Goal: Check status: Check status

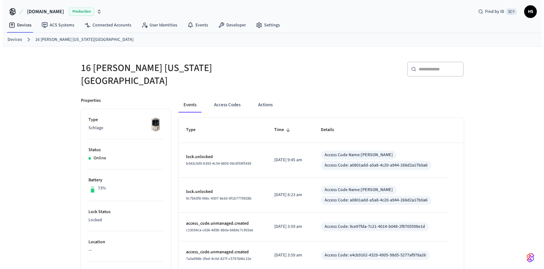
scroll to position [198, 0]
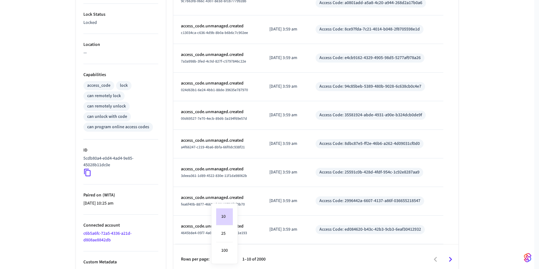
click at [229, 253] on body "[DOMAIN_NAME] Production Find by ID ⌘ K HS Devices ACS Systems Connected Accoun…" at bounding box center [269, 38] width 539 height 473
click at [227, 247] on li "100" at bounding box center [224, 251] width 17 height 17
type input "***"
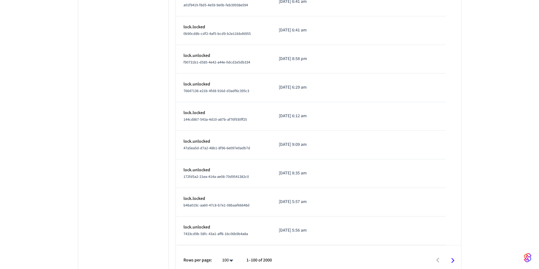
scroll to position [2984, 0]
click at [451, 255] on icon "Go to next page" at bounding box center [453, 260] width 10 height 10
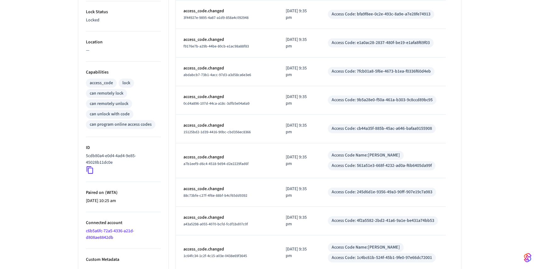
scroll to position [201, 0]
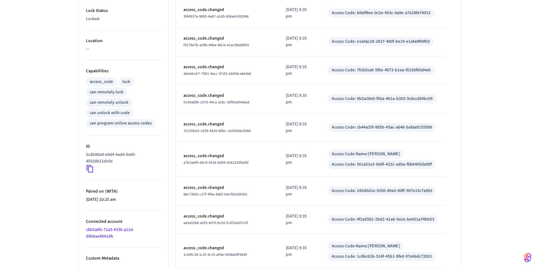
click at [109, 227] on link "c6b5a6fc-72a5-4336-a21d-d808ae8842db" at bounding box center [110, 233] width 48 height 13
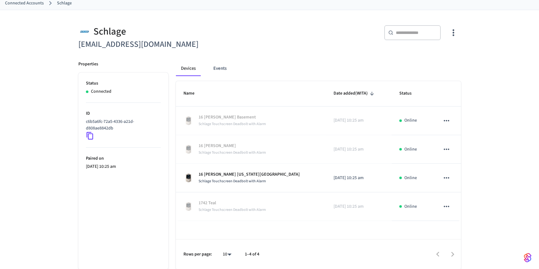
scroll to position [37, 0]
